Goal: Task Accomplishment & Management: Use online tool/utility

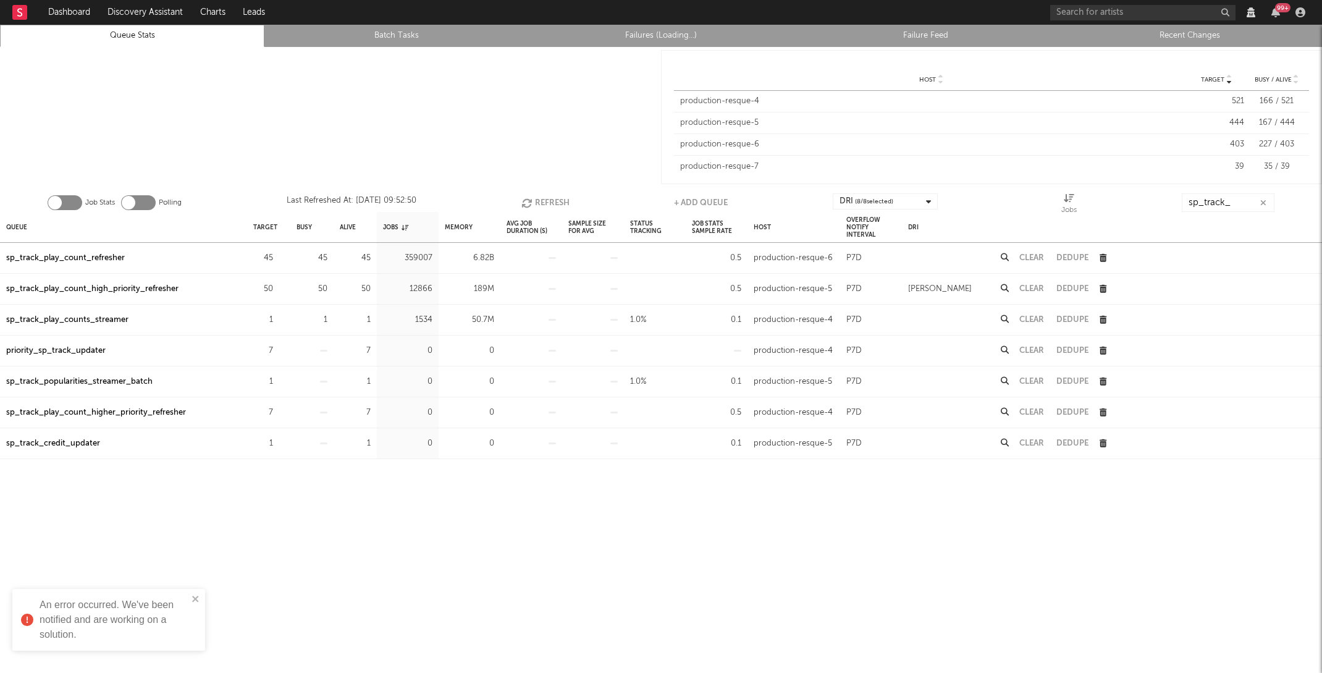
click at [702, 24] on nav "Dashboard Discovery Assistant Charts Leads 99 +" at bounding box center [661, 12] width 1322 height 25
click at [691, 32] on link "Failures (Loading...)" at bounding box center [661, 35] width 251 height 15
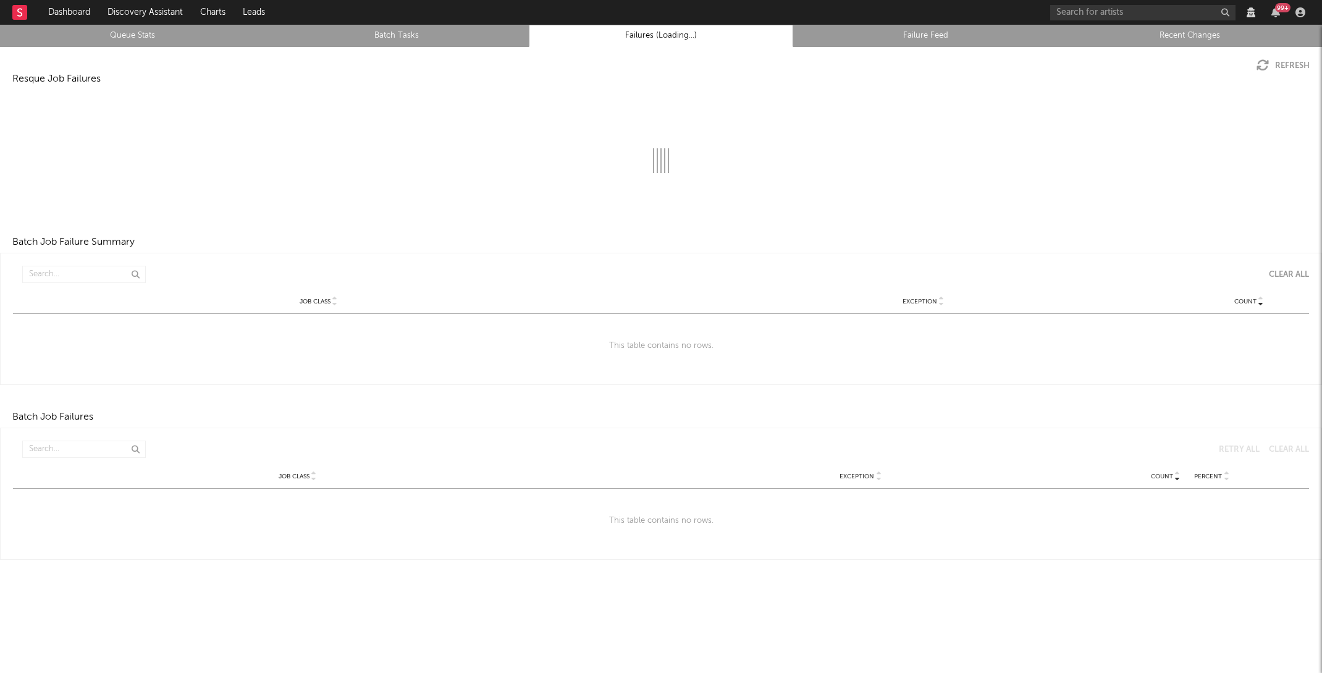
click at [421, 25] on li "Batch Tasks" at bounding box center [396, 36] width 264 height 22
click at [425, 35] on link "Batch Tasks" at bounding box center [396, 35] width 251 height 15
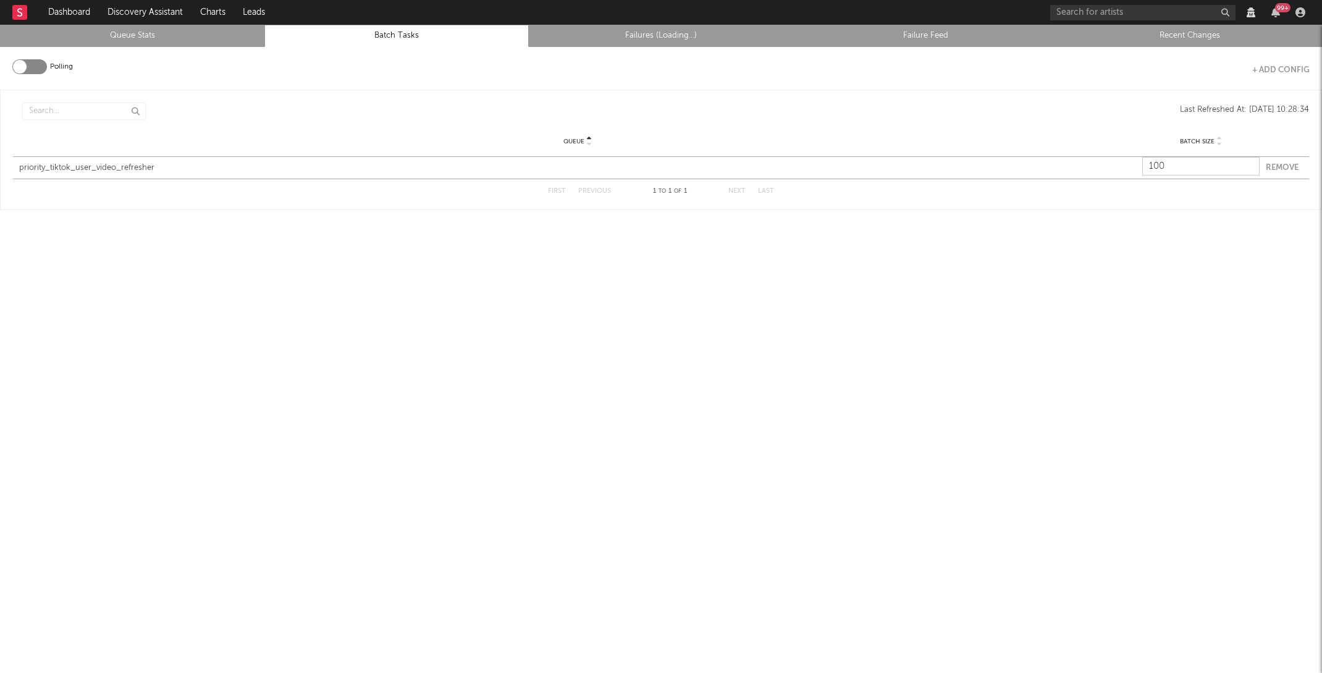
click at [646, 21] on nav "Dashboard Discovery Assistant Charts Leads 99 +" at bounding box center [661, 12] width 1322 height 25
click at [646, 30] on link "Failures (Loading...)" at bounding box center [661, 35] width 251 height 15
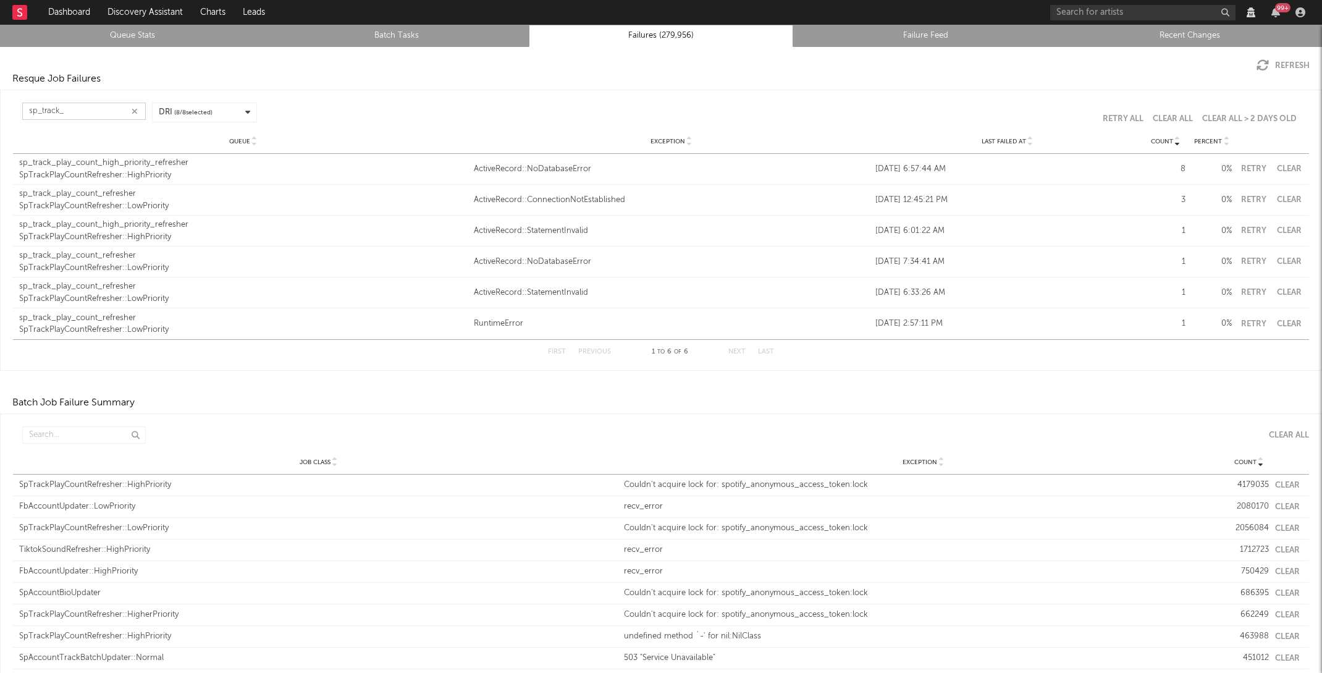
drag, startPoint x: 85, startPoint y: 111, endPoint x: -6, endPoint y: 106, distance: 90.4
click at [0, 106] on html "Dashboard Discovery Assistant Charts Leads 99 + Notifications Settings Mark all…" at bounding box center [661, 336] width 1322 height 673
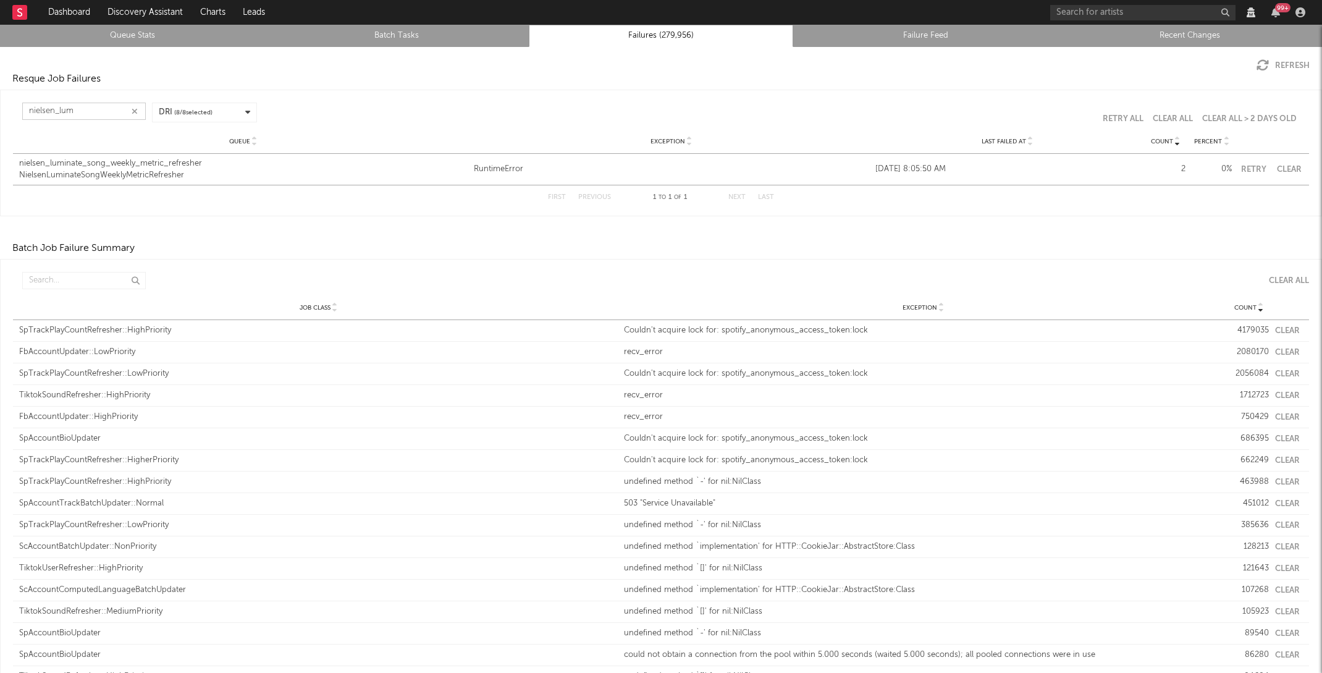
type input "nielsen_lum"
click at [52, 289] on div "Count Job Class Exception Count Clear All" at bounding box center [661, 281] width 1296 height 30
click at [52, 282] on input "text" at bounding box center [84, 280] width 124 height 17
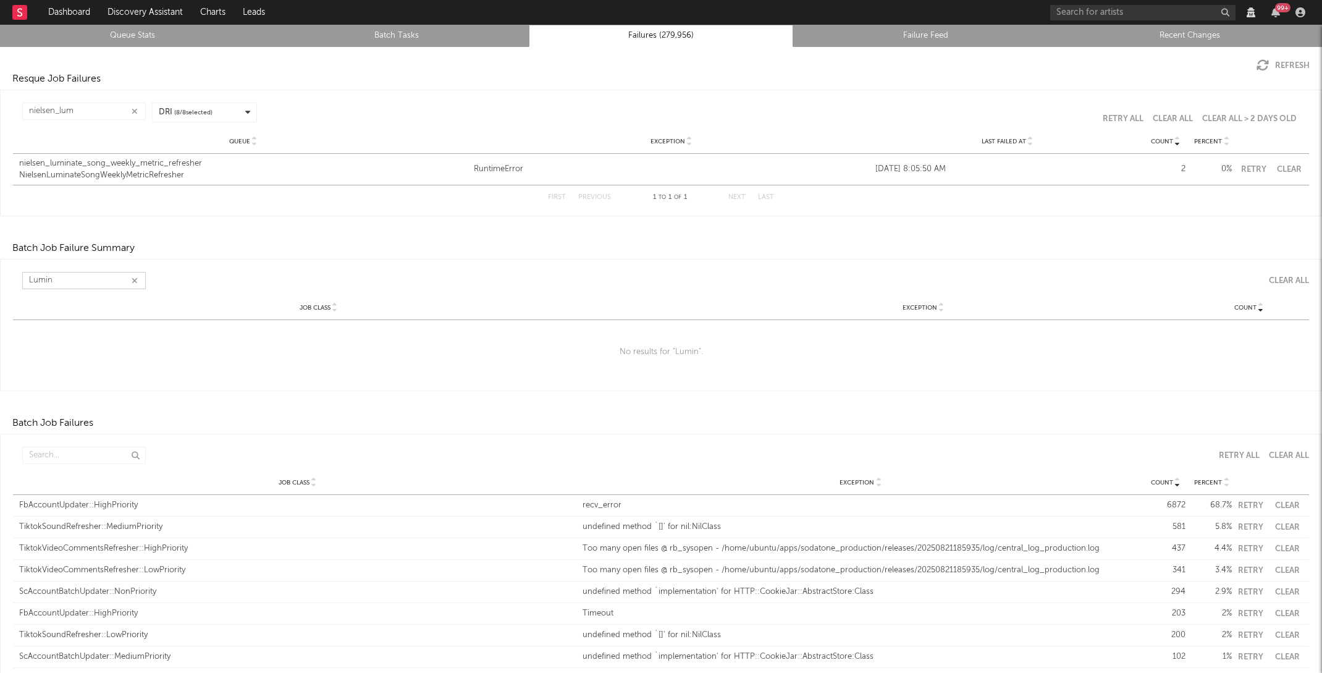
type input "Lumin"
